Goal: Information Seeking & Learning: Understand process/instructions

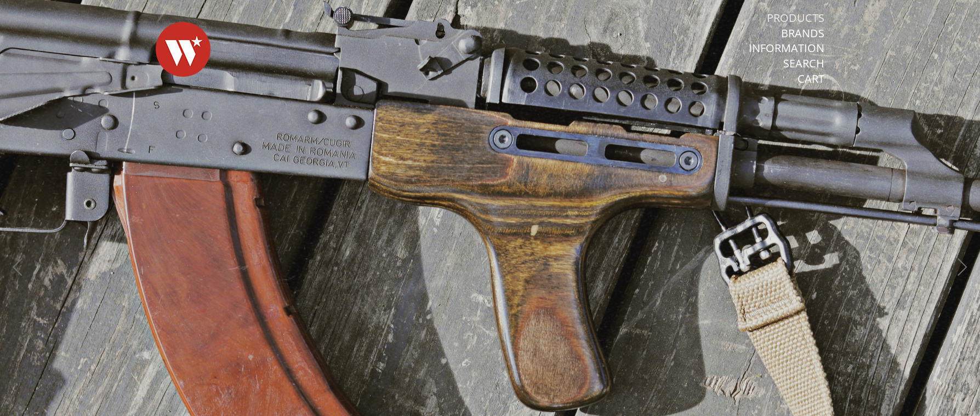
click at [803, 15] on link "Products" at bounding box center [796, 18] width 58 height 14
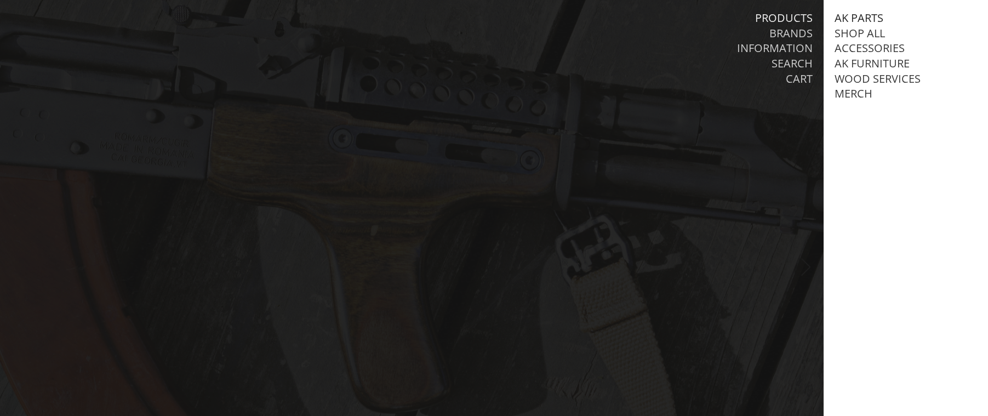
click at [872, 15] on link "AK Parts" at bounding box center [858, 18] width 49 height 14
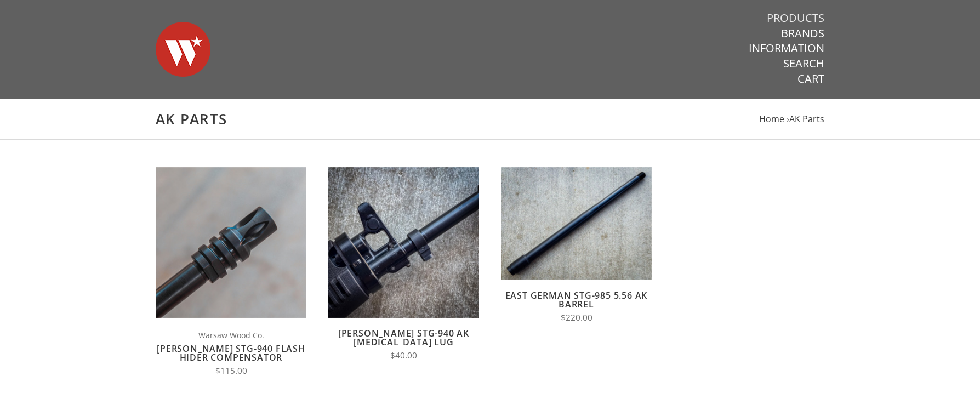
click at [795, 16] on link "Products" at bounding box center [796, 18] width 58 height 14
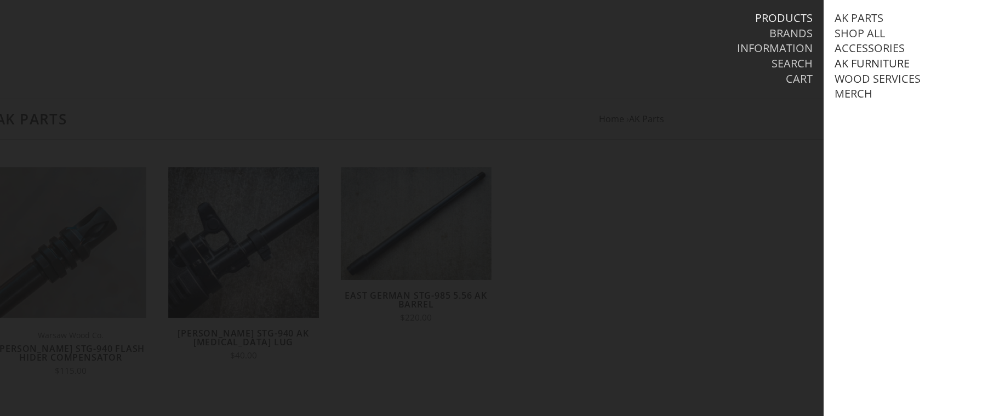
click at [869, 62] on link "AK Furniture" at bounding box center [871, 63] width 75 height 14
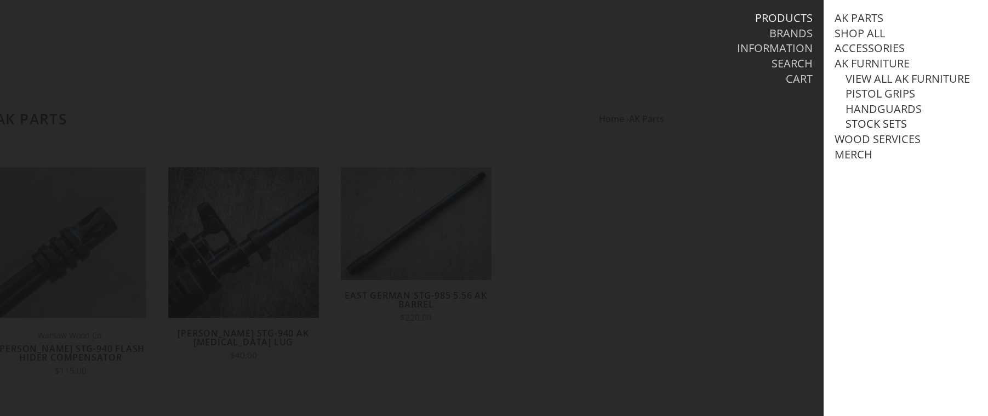
click at [872, 131] on link "Stock Sets" at bounding box center [875, 124] width 61 height 14
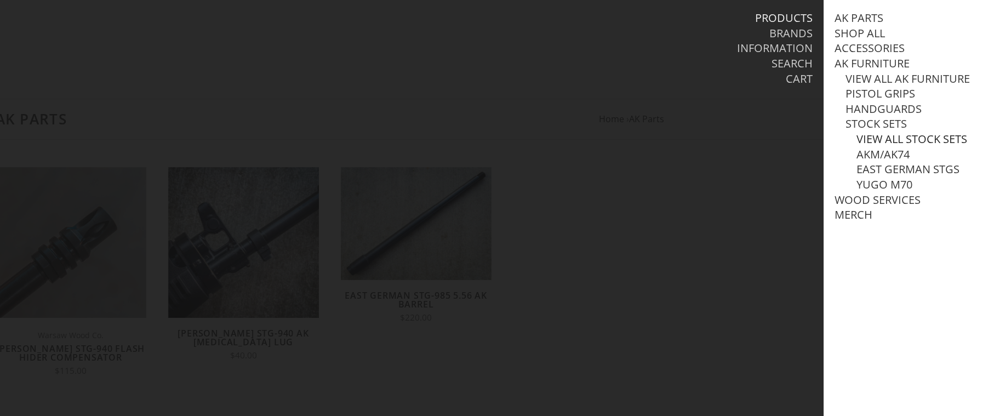
click at [888, 146] on link "View all Stock Sets" at bounding box center [911, 139] width 111 height 14
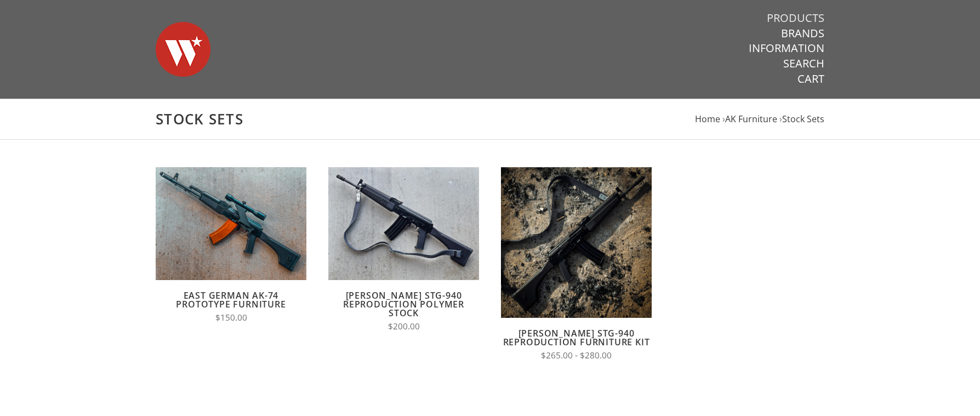
click at [810, 21] on link "Products" at bounding box center [796, 18] width 58 height 14
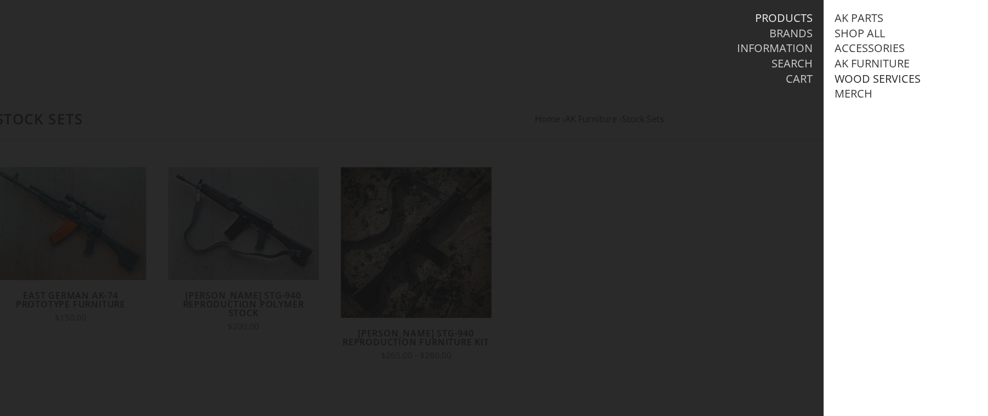
click at [900, 77] on link "Wood Services" at bounding box center [877, 79] width 86 height 14
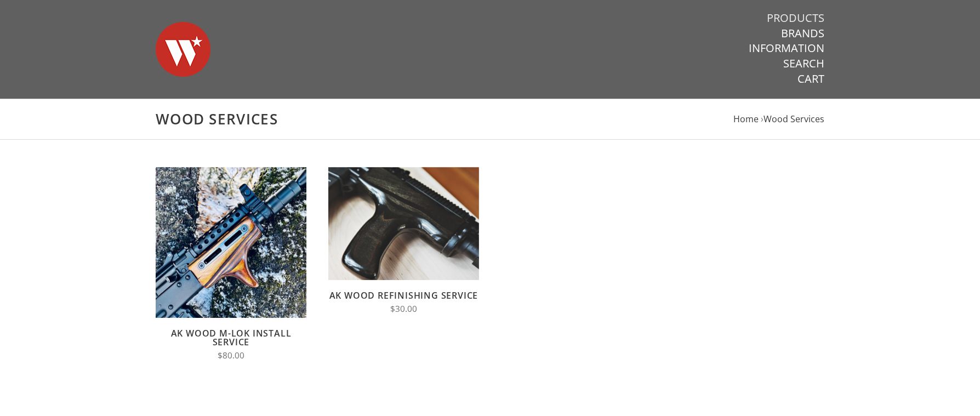
click at [809, 12] on link "Products" at bounding box center [796, 18] width 58 height 14
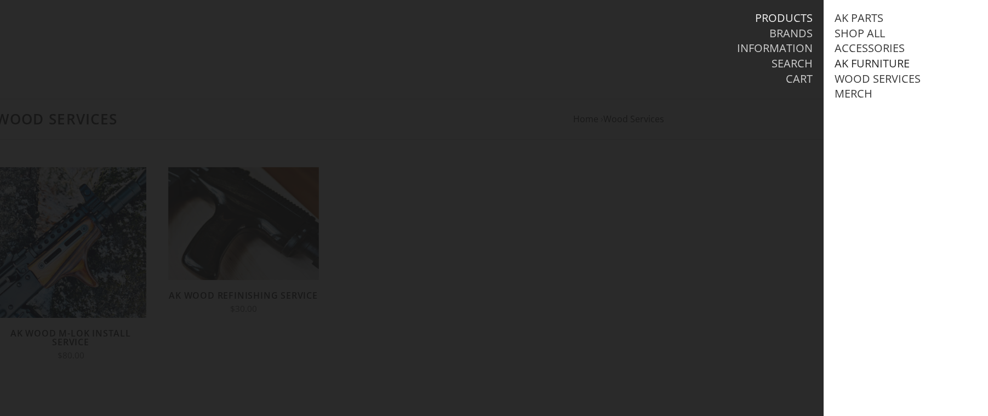
click at [867, 62] on link "AK Furniture" at bounding box center [871, 63] width 75 height 14
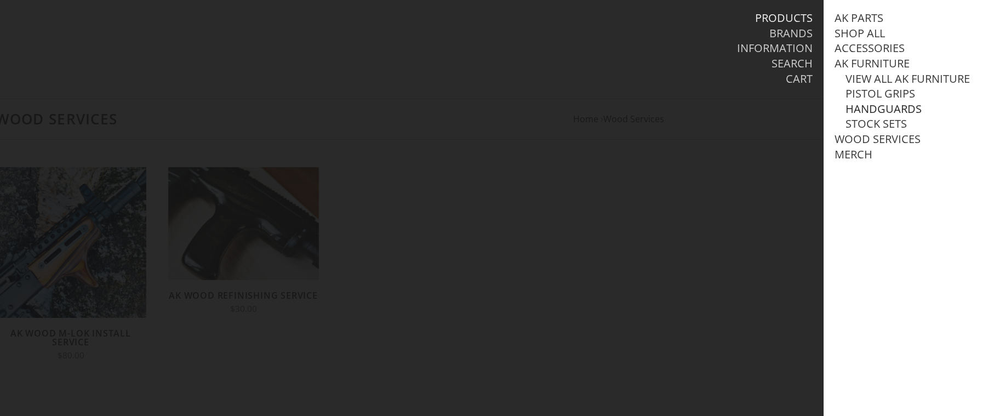
click at [882, 116] on link "Handguards" at bounding box center [883, 109] width 76 height 14
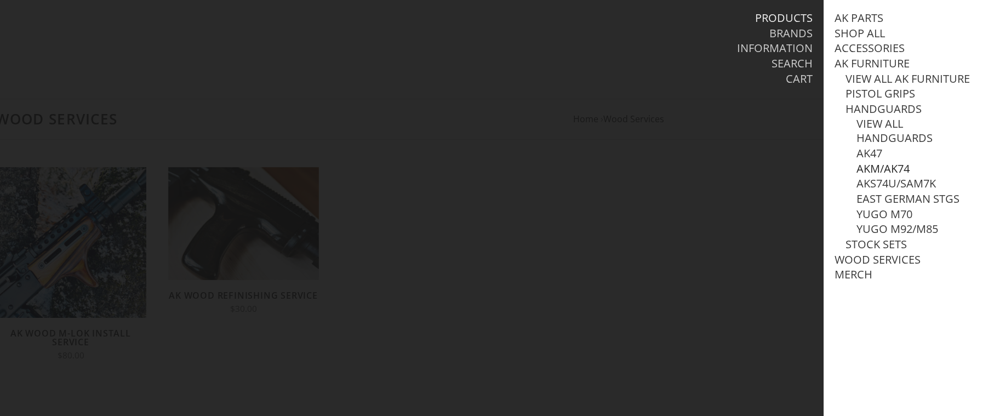
click at [883, 176] on link "AKM/AK74" at bounding box center [882, 169] width 53 height 14
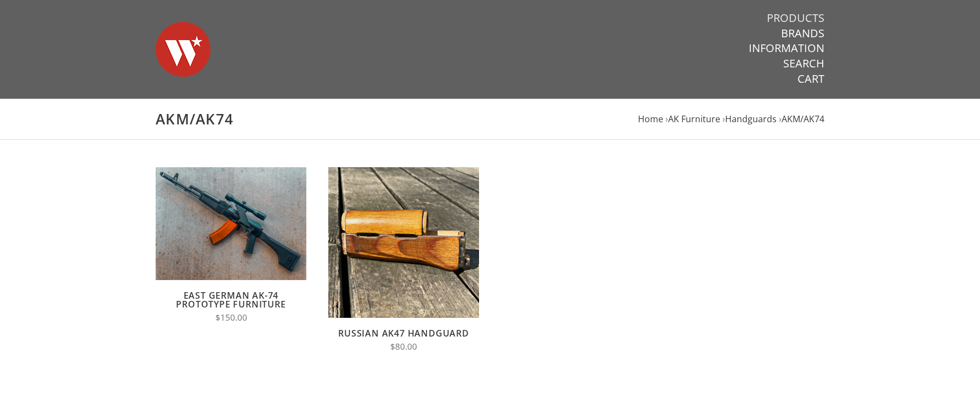
click at [809, 15] on link "Products" at bounding box center [796, 18] width 58 height 14
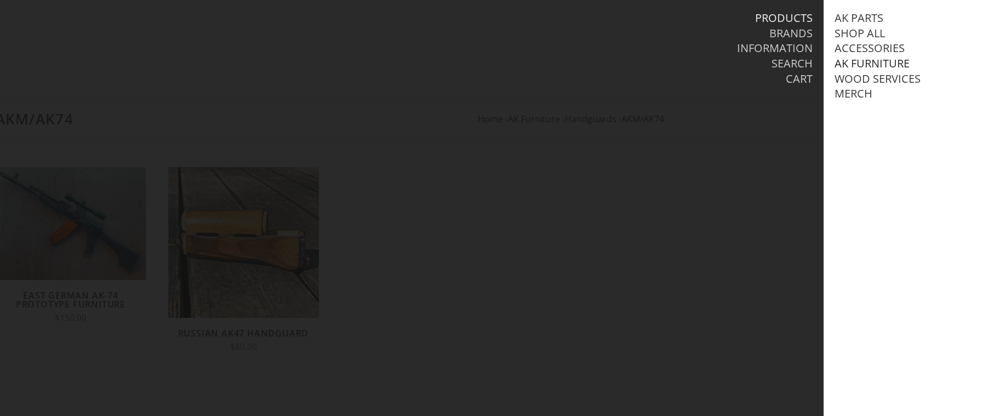
click at [872, 65] on link "AK Furniture" at bounding box center [871, 63] width 75 height 14
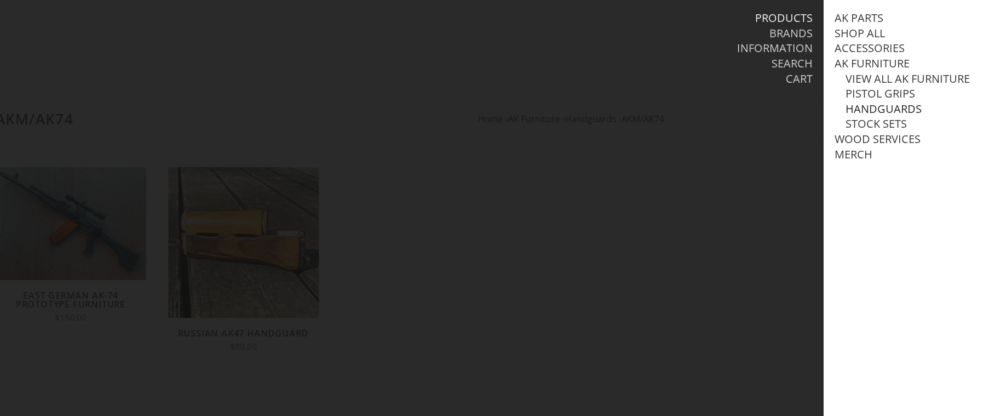
click at [883, 116] on link "Handguards" at bounding box center [883, 109] width 76 height 14
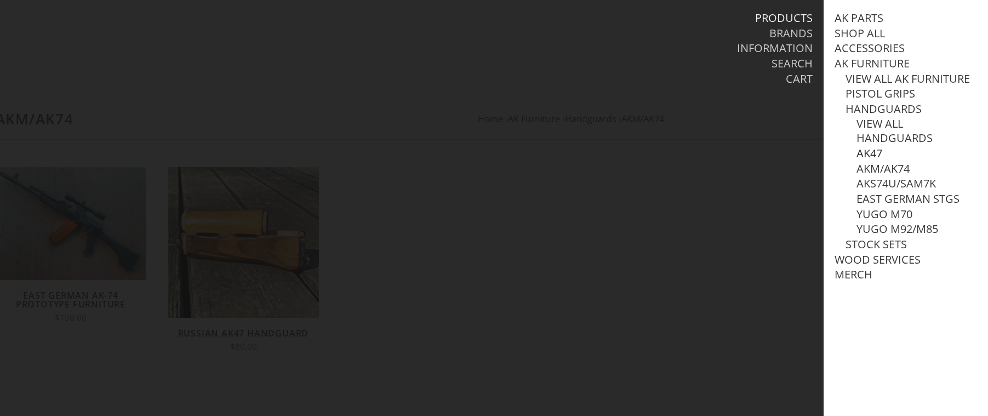
click at [876, 161] on link "AK47" at bounding box center [869, 153] width 26 height 14
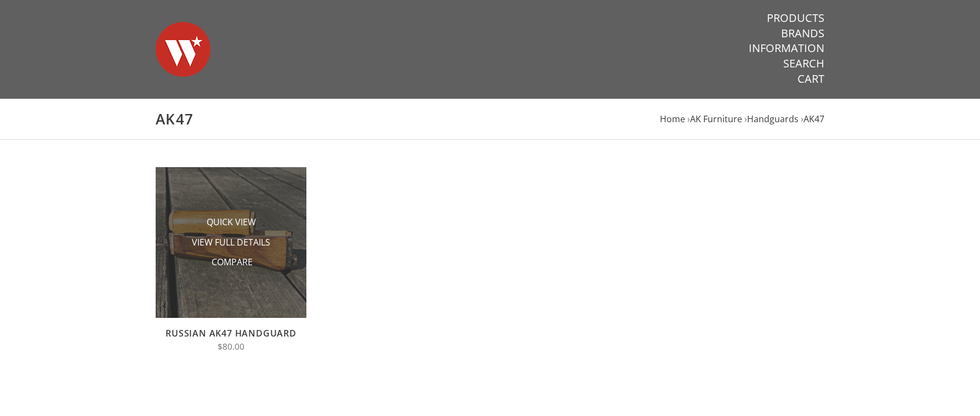
click at [259, 264] on li "Compare" at bounding box center [231, 262] width 110 height 20
click at [249, 242] on span "View Full Details" at bounding box center [231, 243] width 78 height 14
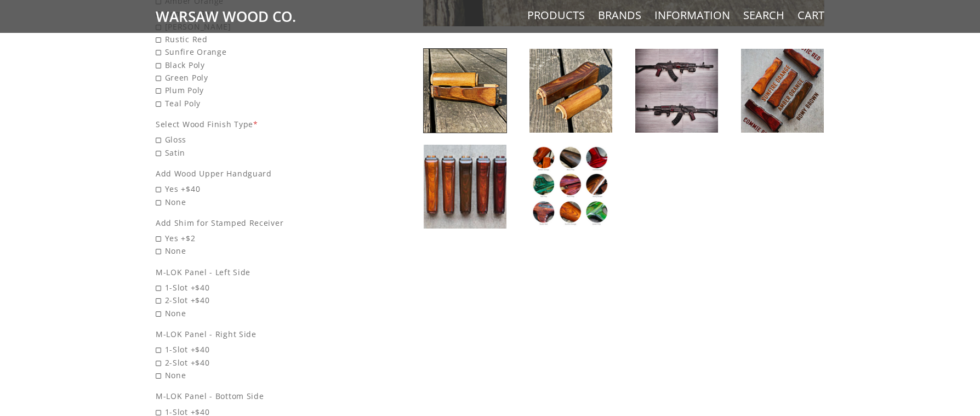
scroll to position [548, 0]
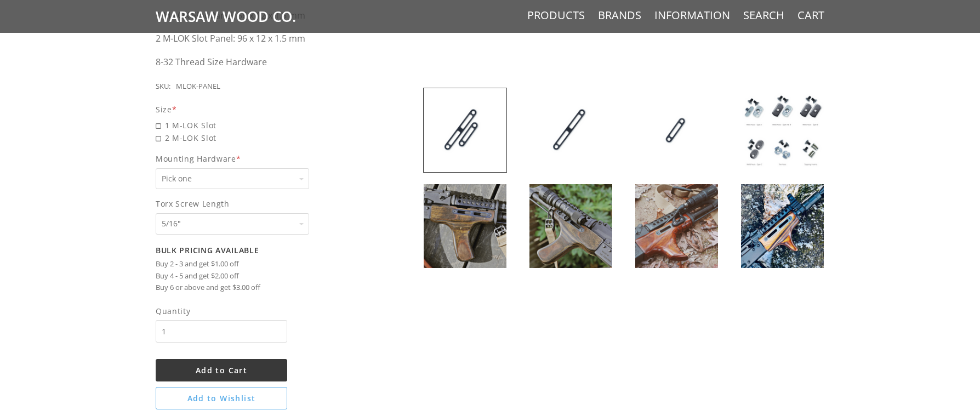
scroll to position [438, 0]
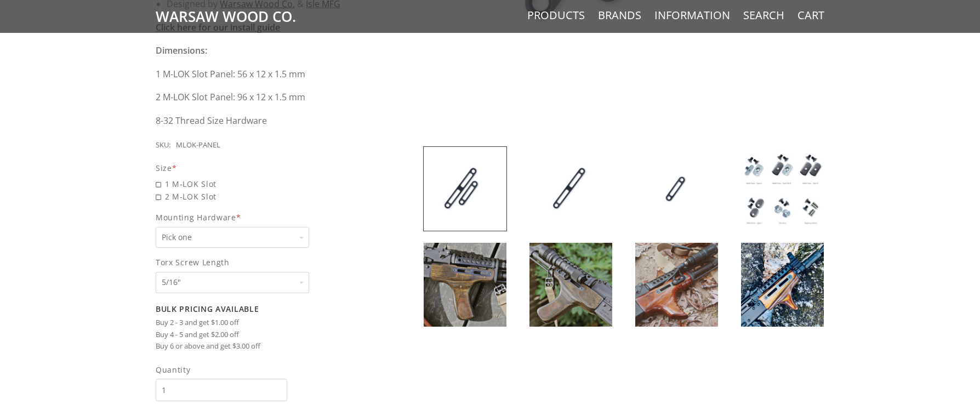
click at [484, 209] on img at bounding box center [465, 189] width 83 height 84
click at [751, 169] on img at bounding box center [782, 189] width 83 height 84
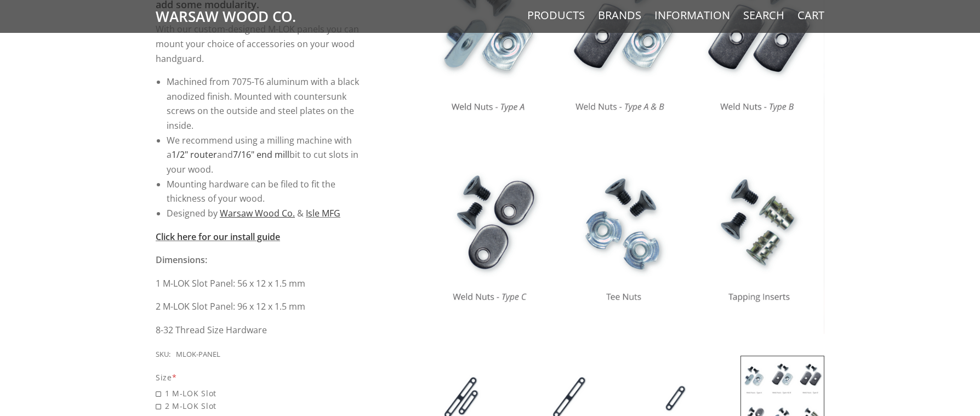
scroll to position [384, 0]
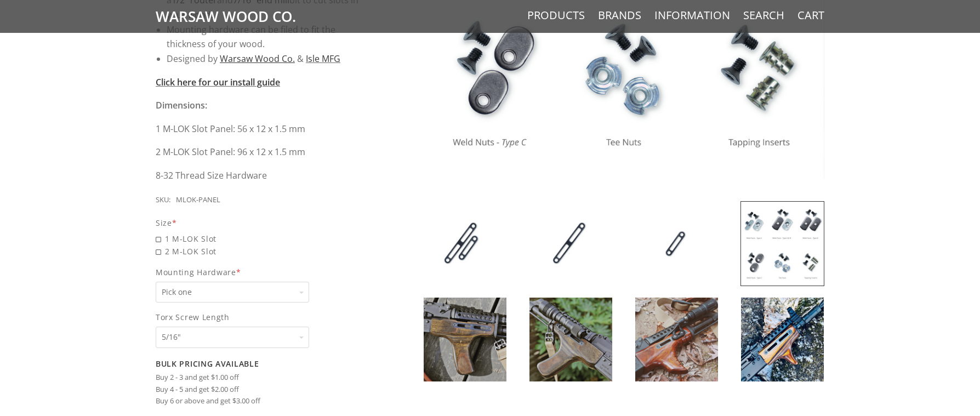
click at [294, 289] on select "Pick one None Weld Nuts - Type A & Torx Screws +$1 Weld Nuts - Type A + B & Tor…" at bounding box center [232, 292] width 153 height 21
click at [358, 302] on span "Pick one Pick one None Weld Nuts - Type A & Torx Screws +$1 Weld Nuts - Type A …" at bounding box center [261, 292] width 210 height 21
click at [309, 302] on select "Pick one None Weld Nuts - Type A & Torx Screws +$1 Weld Nuts - Type A + B & Tor…" at bounding box center [232, 292] width 153 height 21
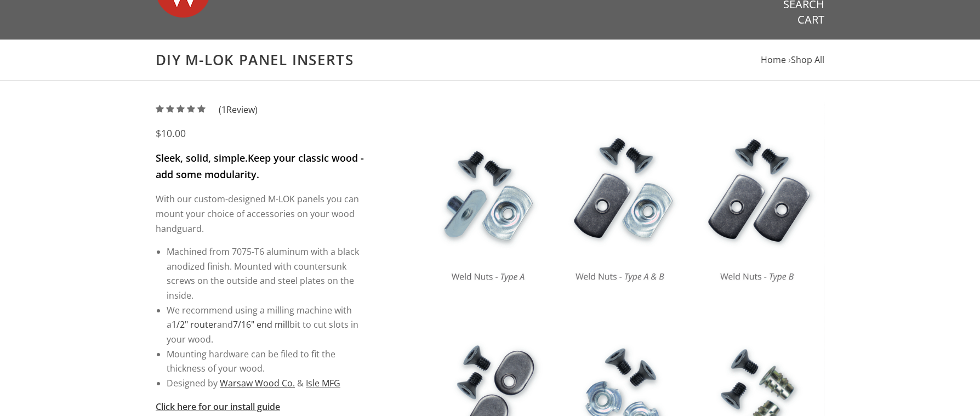
scroll to position [55, 0]
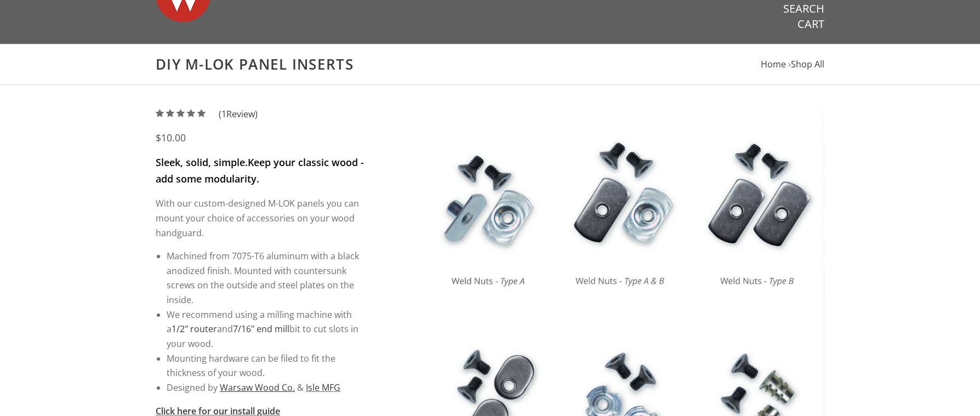
drag, startPoint x: 350, startPoint y: 64, endPoint x: 189, endPoint y: 60, distance: 161.1
click at [189, 60] on h1 "DIY M-LOK Panel Inserts" at bounding box center [490, 64] width 668 height 18
copy h1 "M-LOK Panel Inserts"
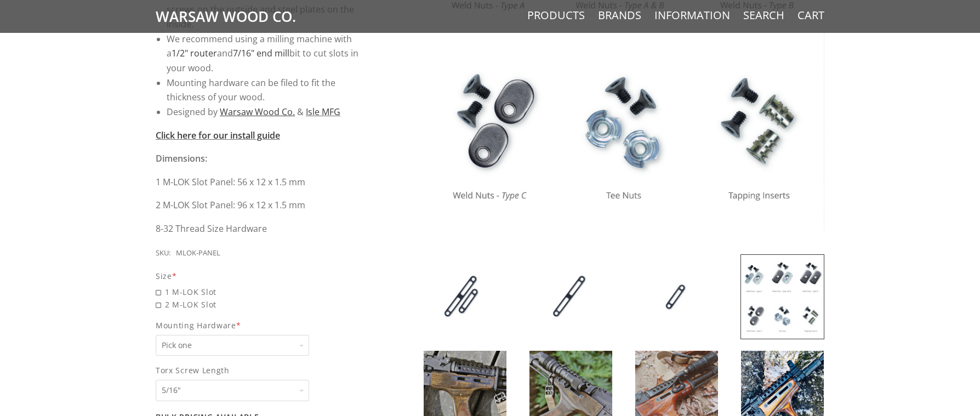
scroll to position [329, 0]
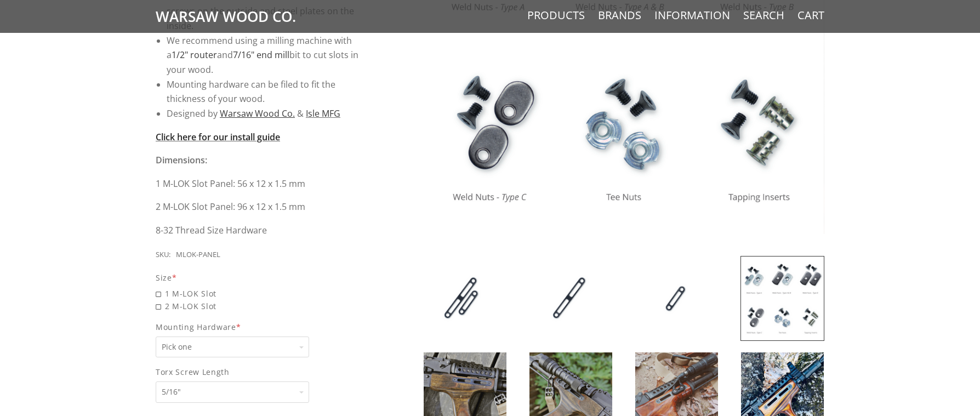
click at [262, 137] on strong "Click here for our install guide" at bounding box center [218, 137] width 124 height 12
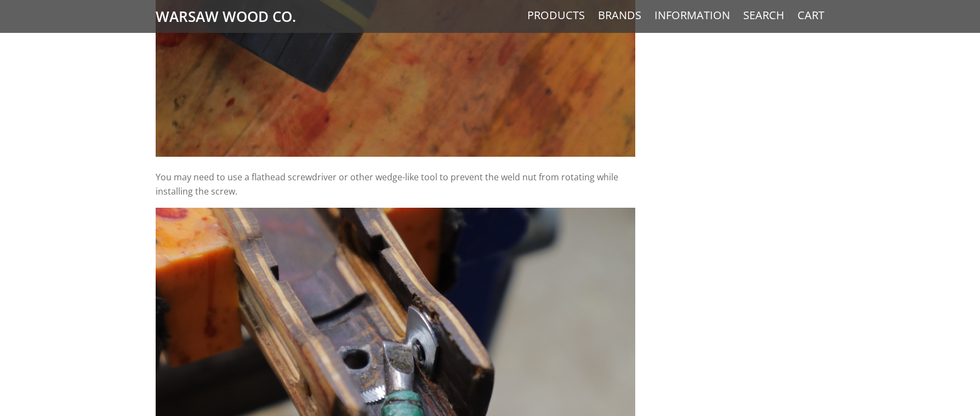
scroll to position [6643, 0]
